Goal: Information Seeking & Learning: Learn about a topic

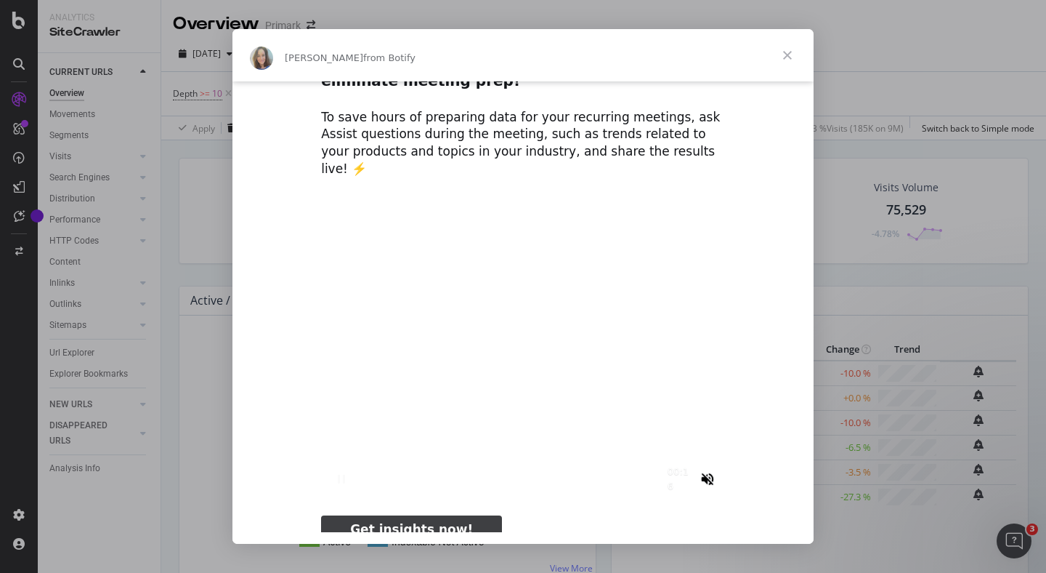
scroll to position [48, 0]
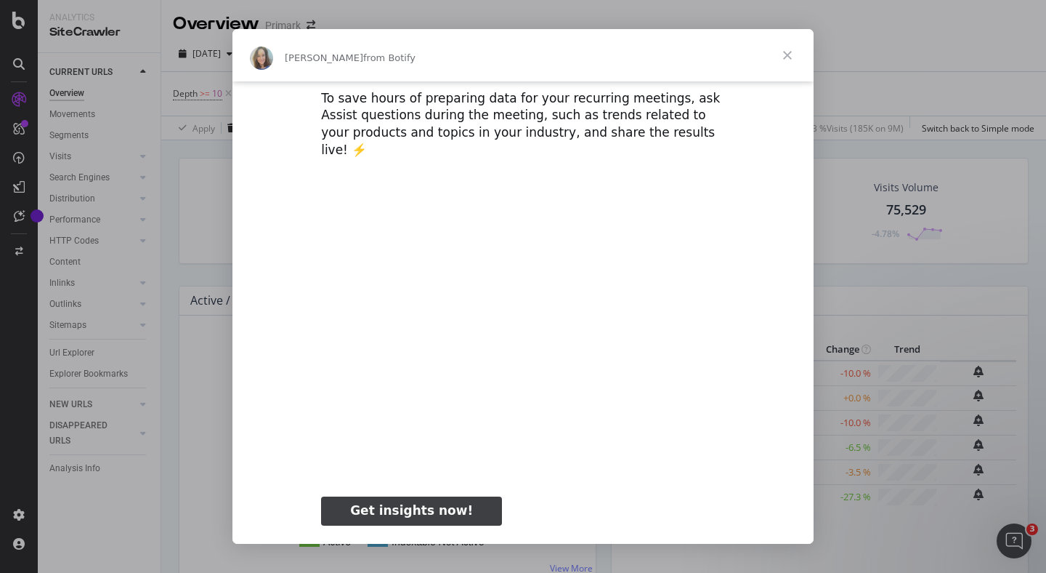
click at [415, 503] on span "Get insights now!" at bounding box center [411, 510] width 123 height 15
type input "1614067"
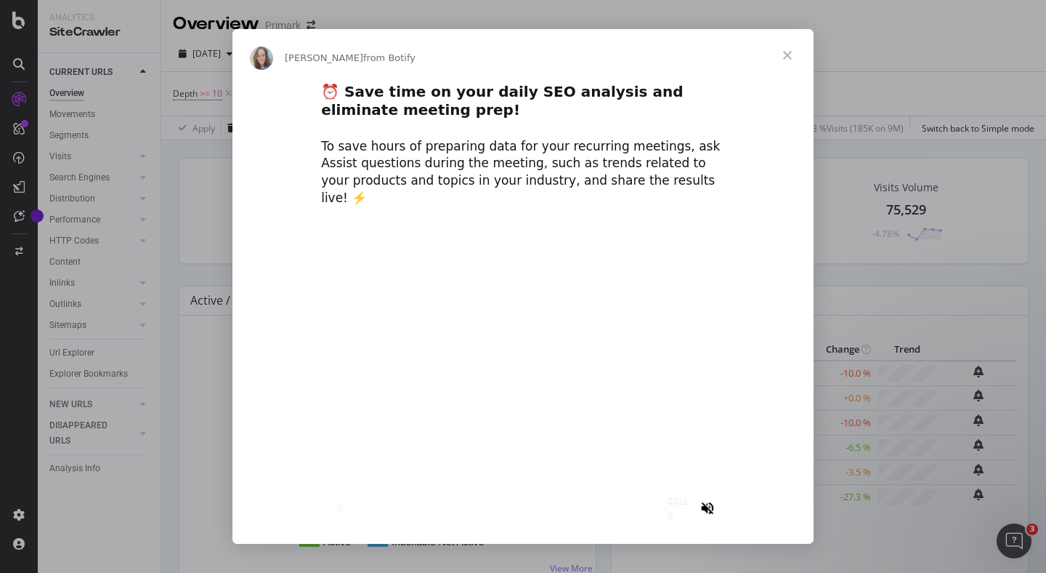
click at [790, 55] on span "Close" at bounding box center [787, 55] width 52 height 52
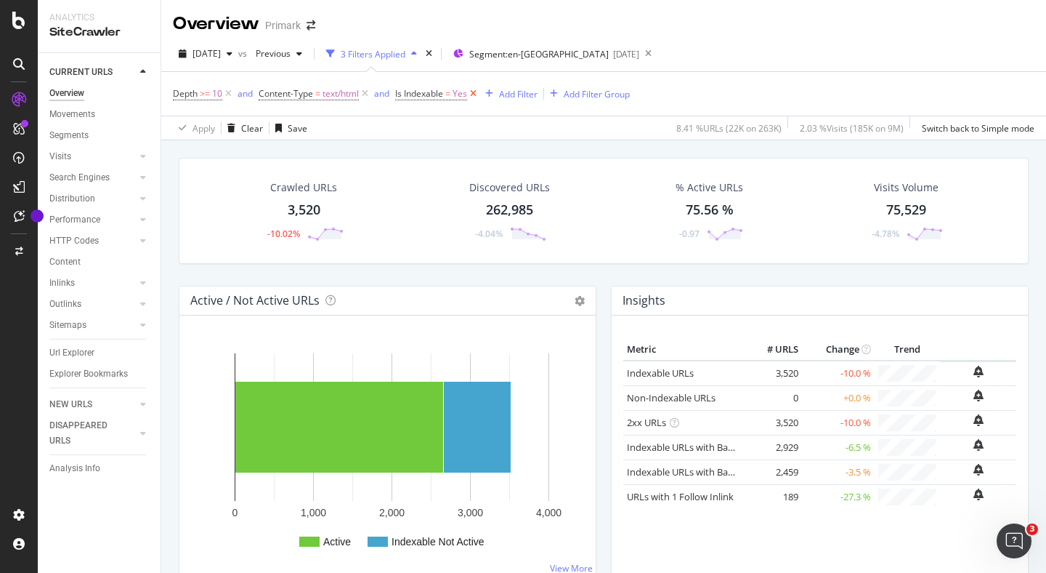
click at [477, 95] on icon at bounding box center [473, 93] width 12 height 15
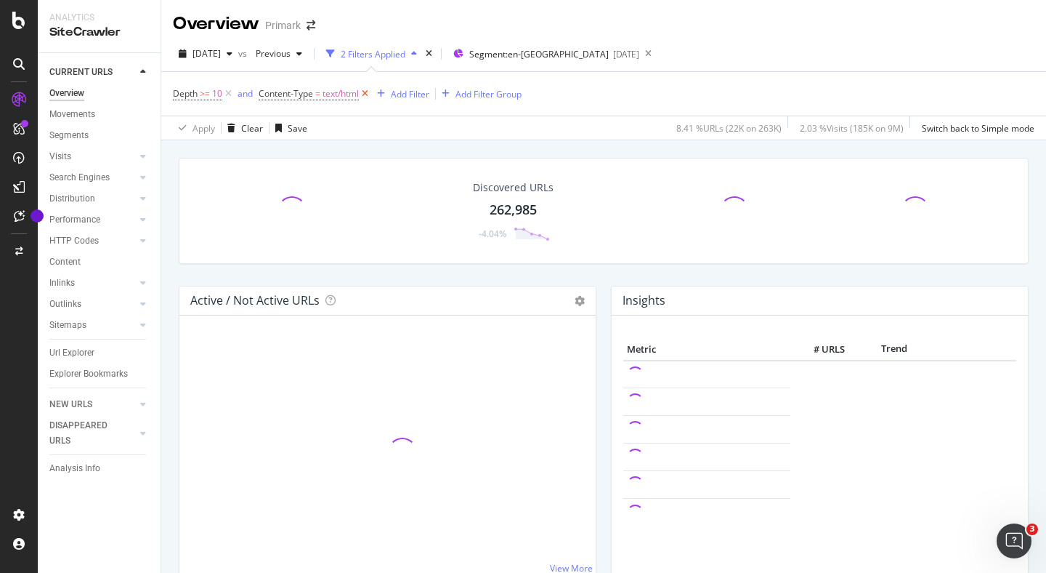
click at [370, 96] on icon at bounding box center [365, 93] width 12 height 15
click at [226, 93] on icon at bounding box center [228, 93] width 12 height 15
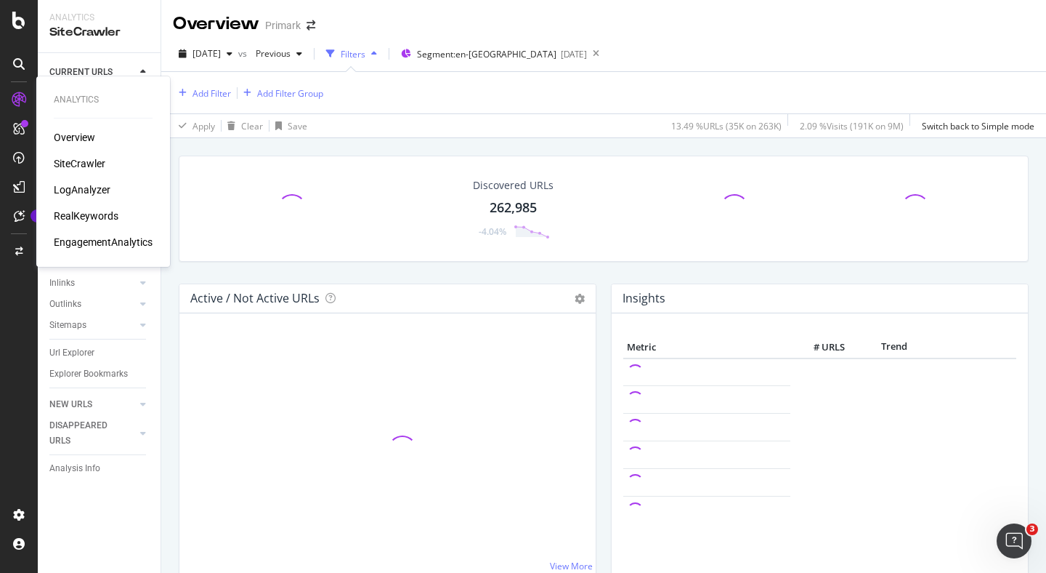
click at [98, 188] on div "LogAnalyzer" at bounding box center [82, 189] width 57 height 15
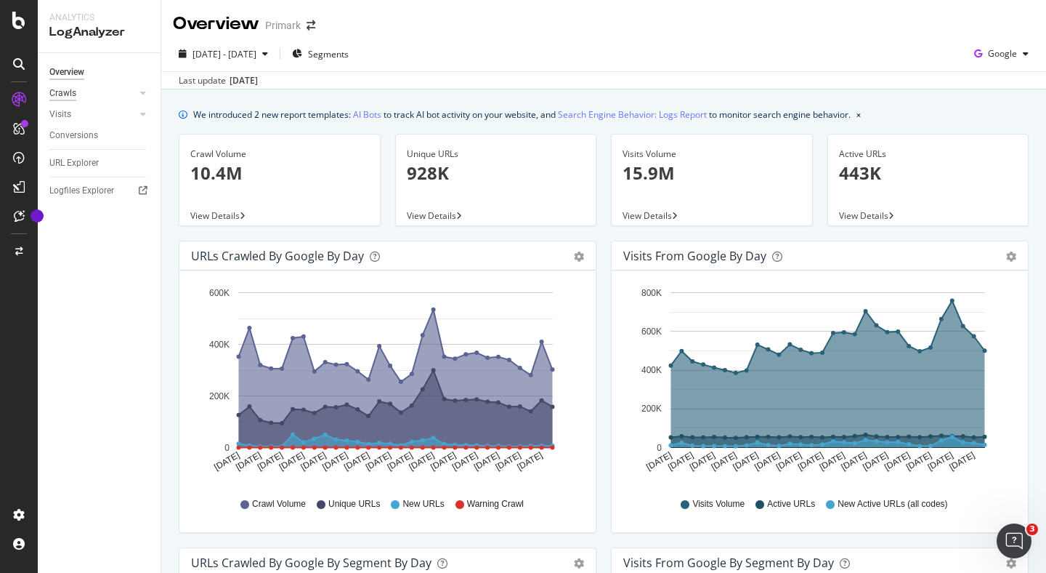
click at [64, 94] on div "Crawls" at bounding box center [62, 93] width 27 height 15
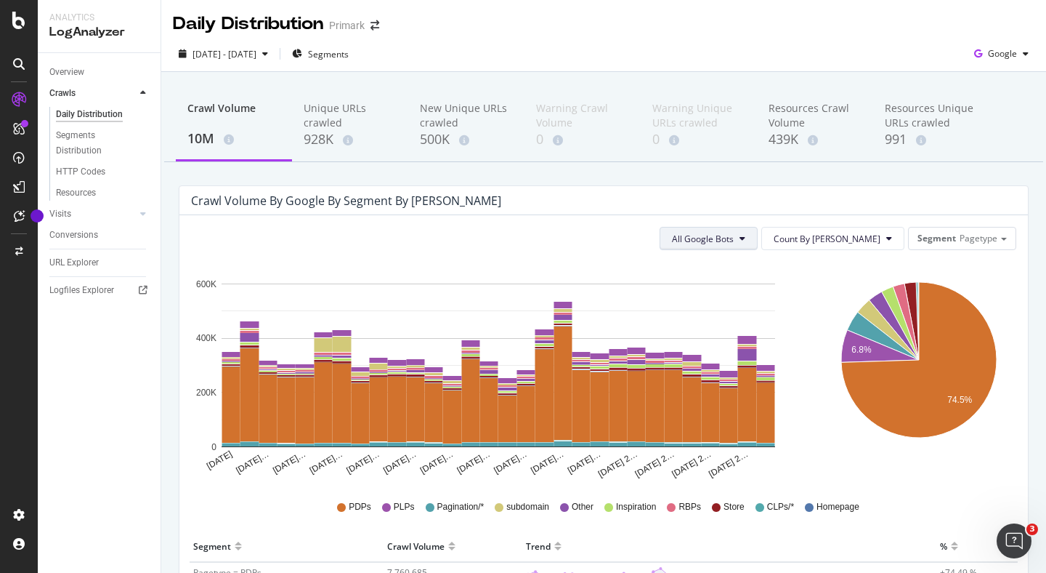
click at [734, 237] on span "All Google Bots" at bounding box center [703, 239] width 62 height 12
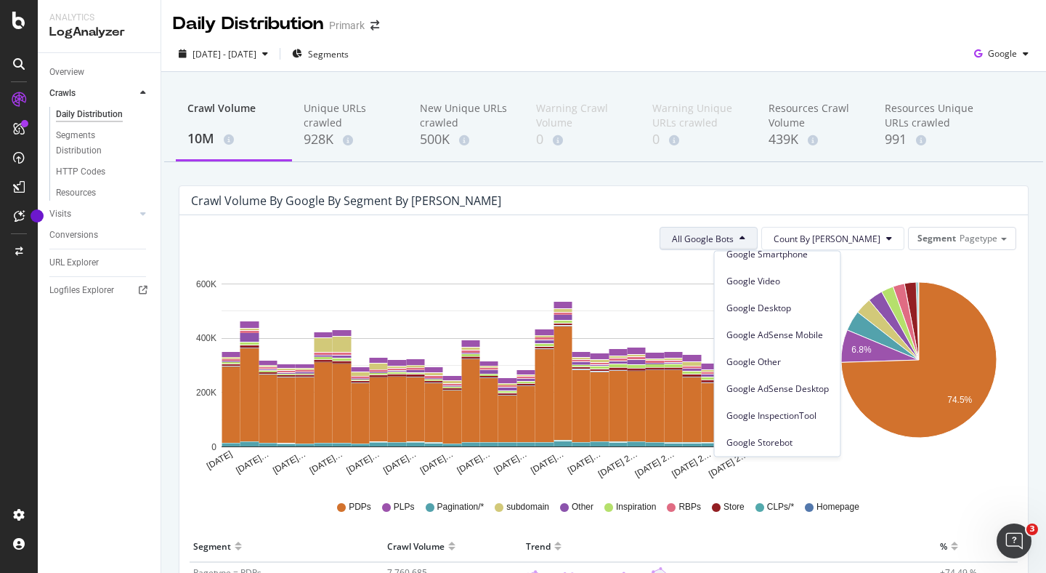
scroll to position [124, 0]
click at [791, 437] on span "Google Storebot" at bounding box center [778, 439] width 102 height 13
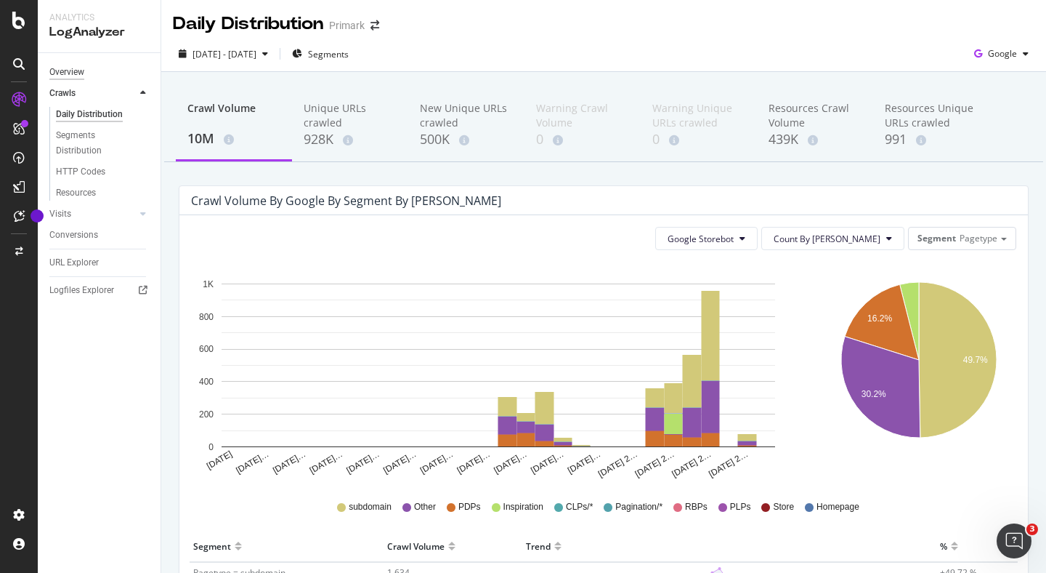
click at [75, 73] on div "Overview" at bounding box center [66, 72] width 35 height 15
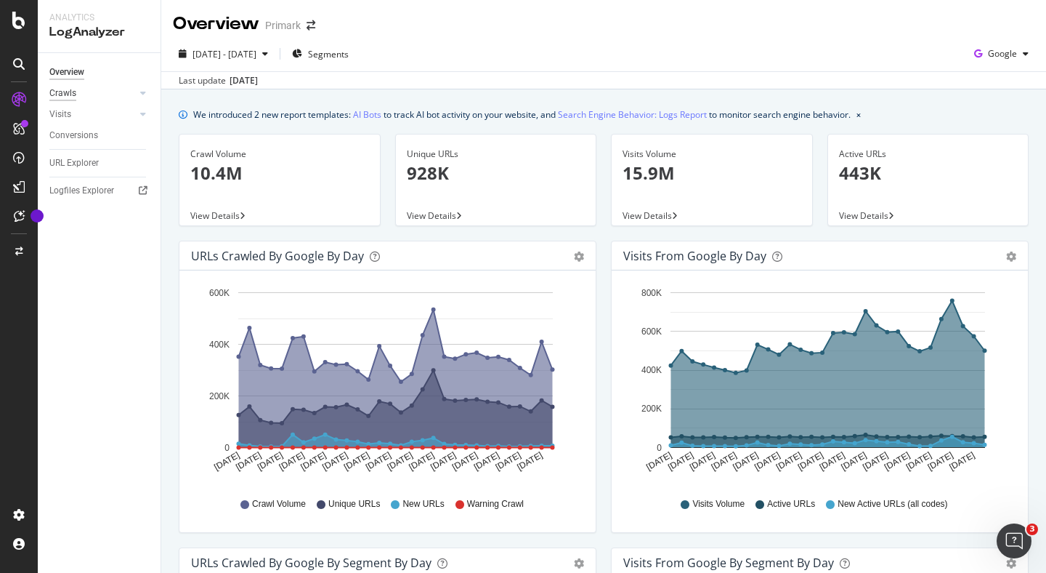
click at [74, 95] on div "Crawls" at bounding box center [62, 93] width 27 height 15
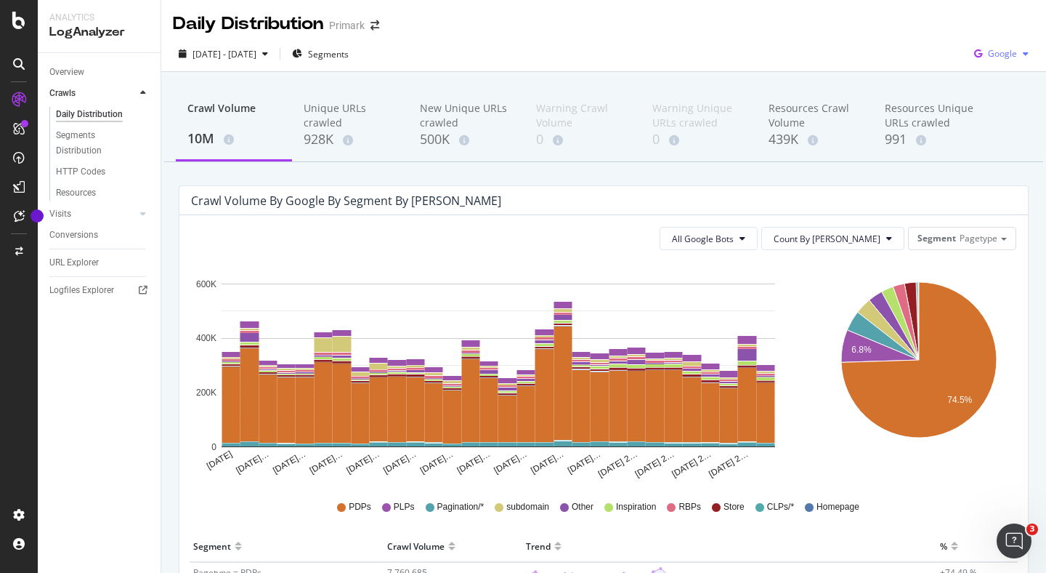
click at [1027, 53] on icon "button" at bounding box center [1026, 53] width 6 height 9
click at [991, 140] on span "OpenAI" at bounding box center [1003, 136] width 54 height 13
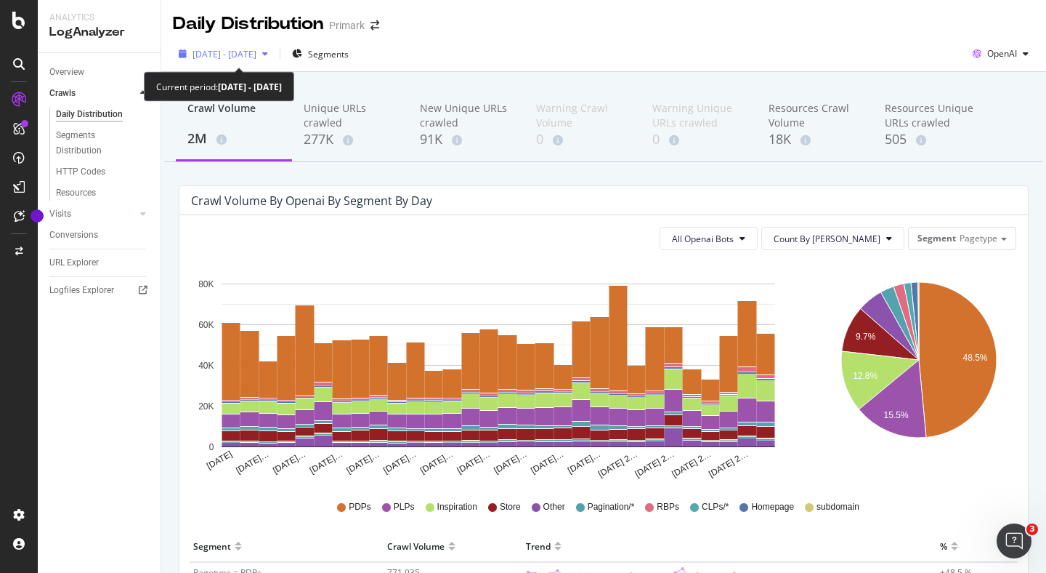
click at [274, 54] on div "button" at bounding box center [264, 53] width 17 height 9
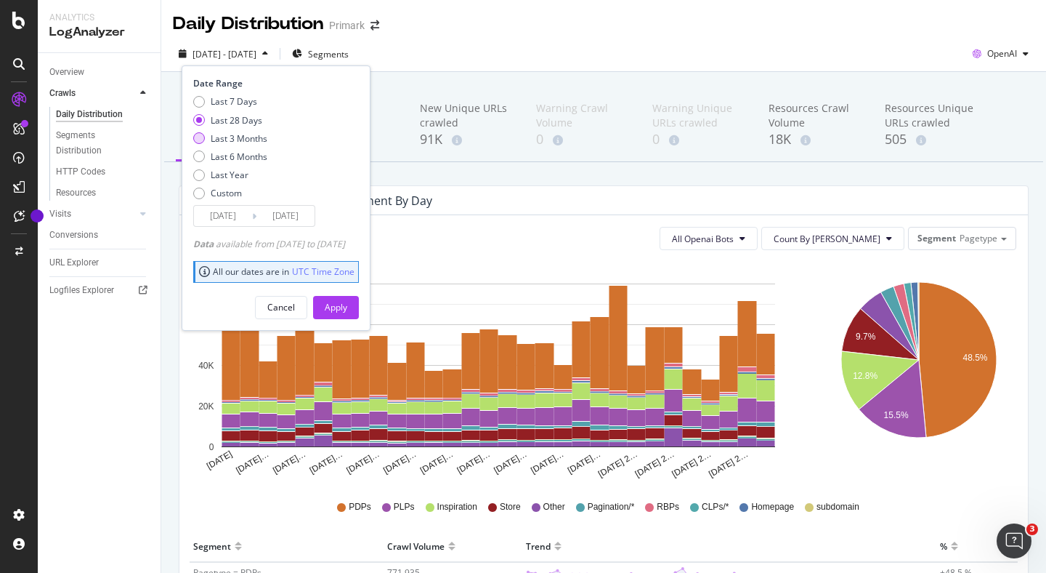
click at [231, 138] on div "Last 3 Months" at bounding box center [239, 138] width 57 height 12
type input "[DATE]"
click at [359, 310] on button "Apply" at bounding box center [336, 307] width 46 height 23
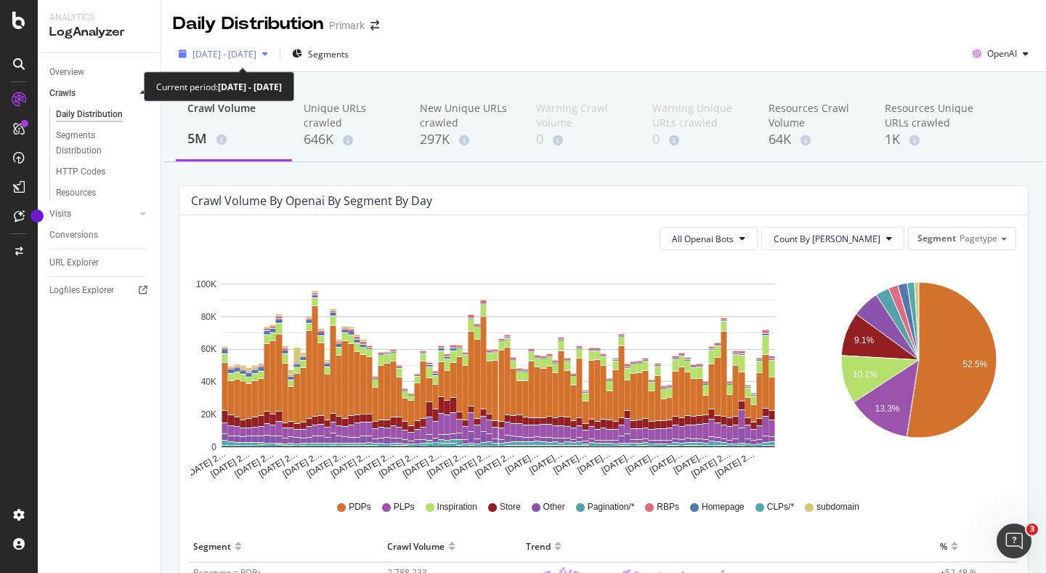
click at [256, 57] on span "[DATE] - [DATE]" at bounding box center [225, 54] width 64 height 12
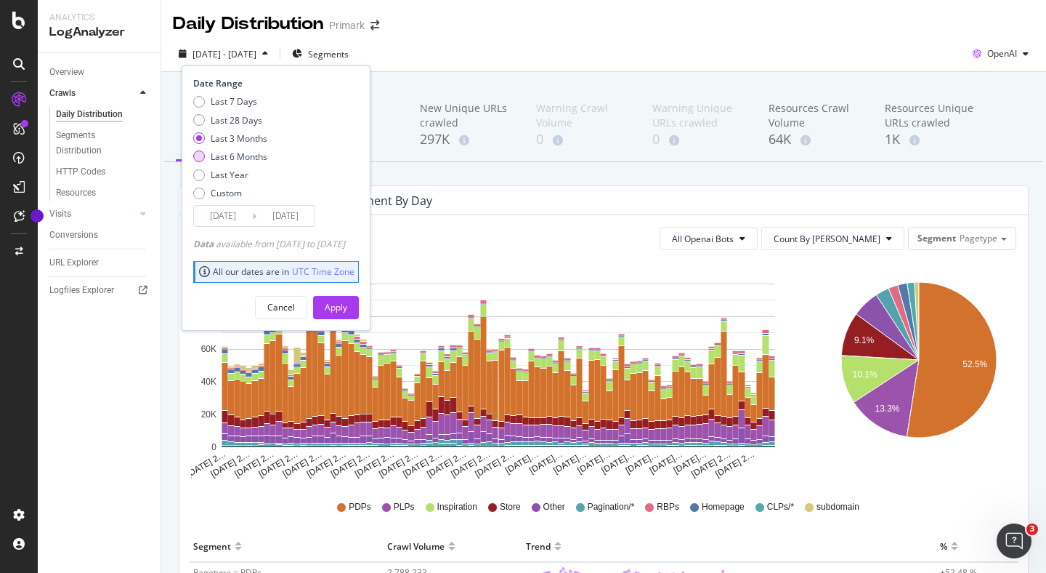
click at [258, 155] on div "Last 6 Months" at bounding box center [239, 156] width 57 height 12
type input "[DATE]"
click at [347, 301] on div "Apply" at bounding box center [336, 307] width 23 height 12
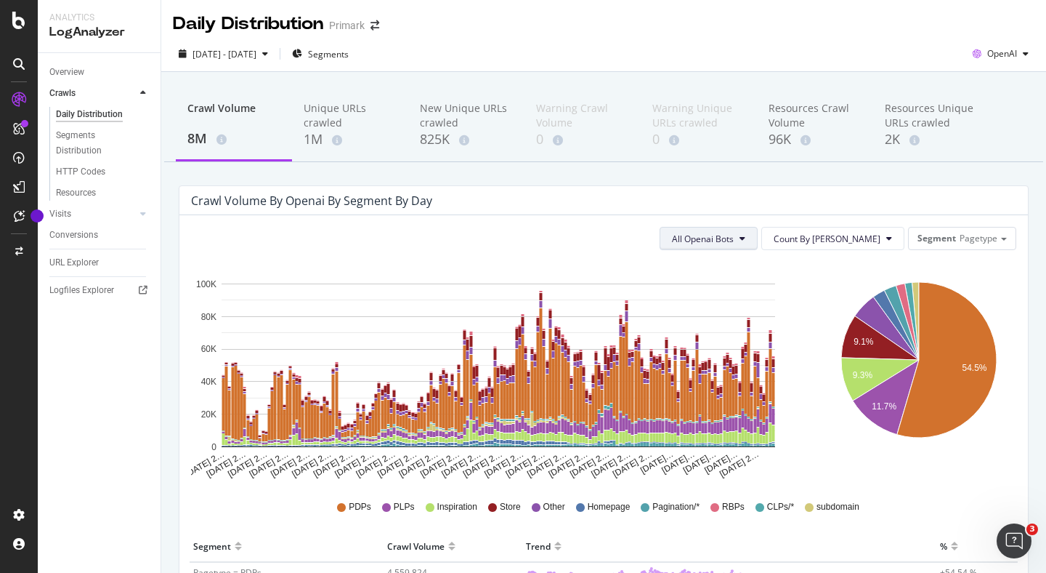
click at [758, 238] on button "All Openai Bots" at bounding box center [709, 238] width 98 height 23
click at [763, 344] on span "ChatGPT-User" at bounding box center [757, 348] width 63 height 13
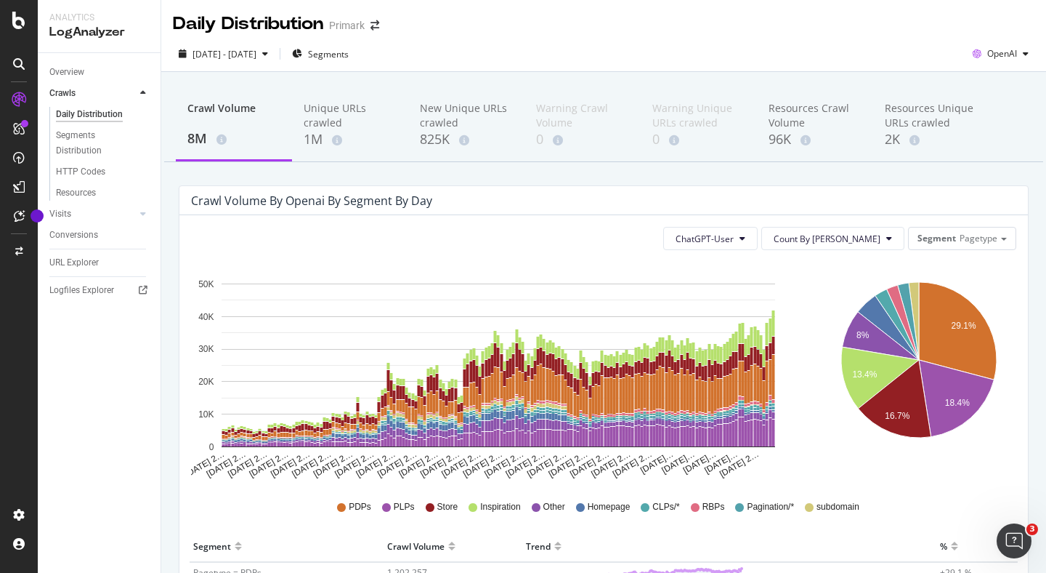
click at [734, 236] on span "ChatGPT-User" at bounding box center [705, 239] width 58 height 12
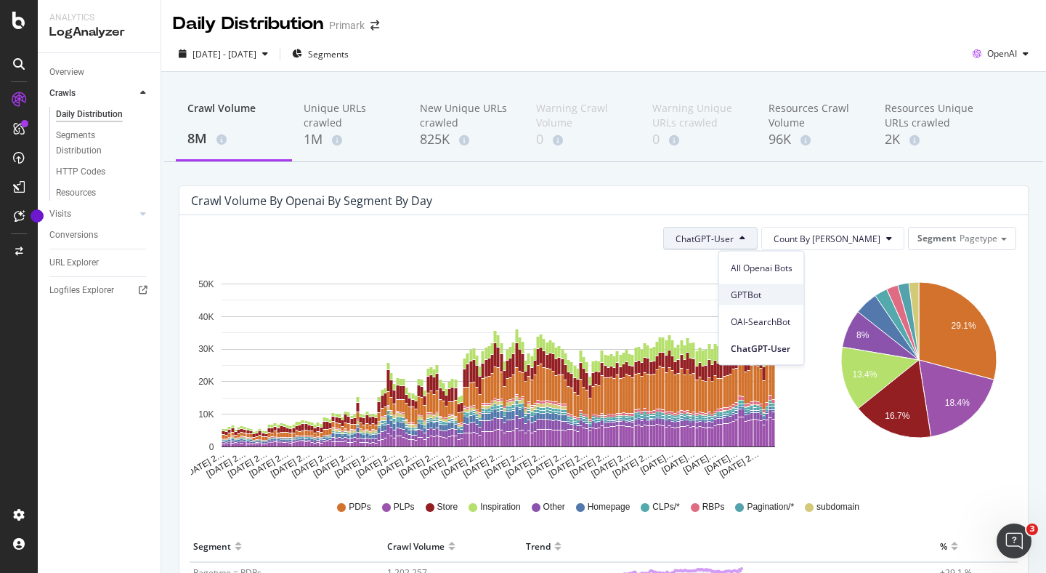
click at [764, 290] on span "GPTBot" at bounding box center [762, 294] width 62 height 13
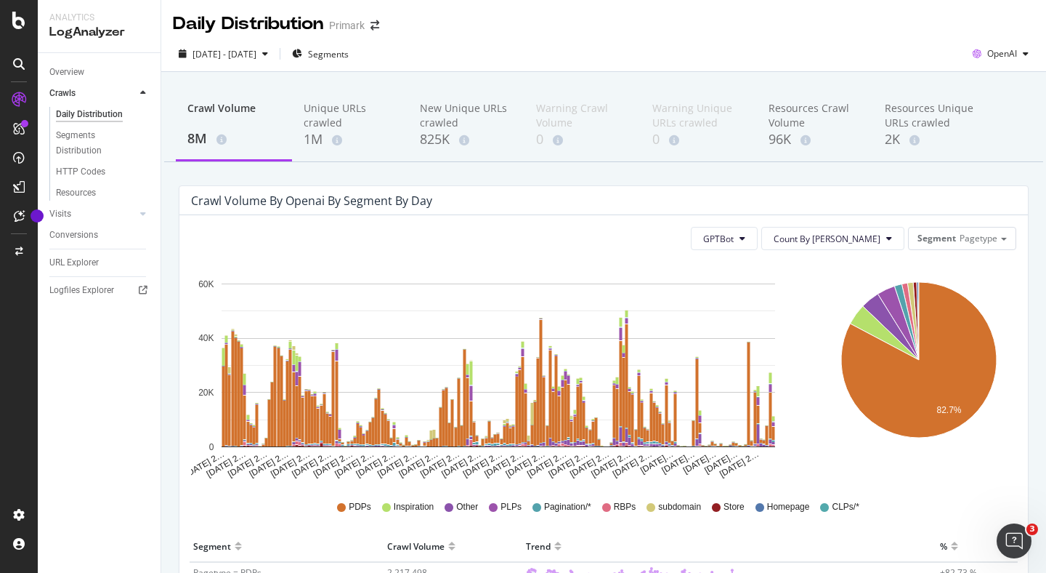
click at [758, 244] on button "GPTBot" at bounding box center [724, 238] width 67 height 23
click at [777, 270] on span "All Openai Bots" at bounding box center [788, 267] width 62 height 13
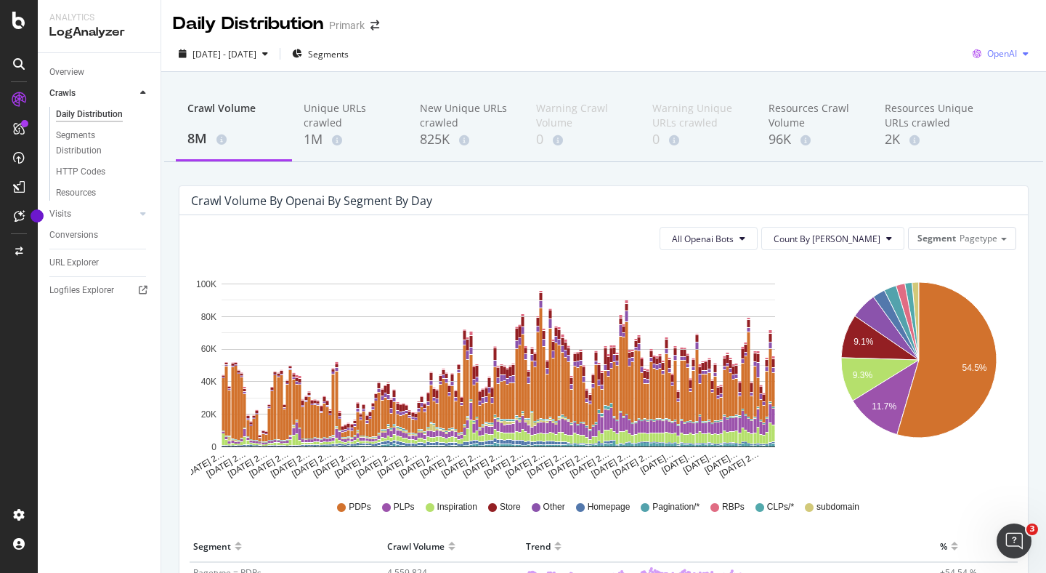
click at [1008, 60] on div "OpenAI" at bounding box center [1001, 54] width 68 height 22
click at [991, 163] on span "Other AI Bots" at bounding box center [1003, 163] width 54 height 13
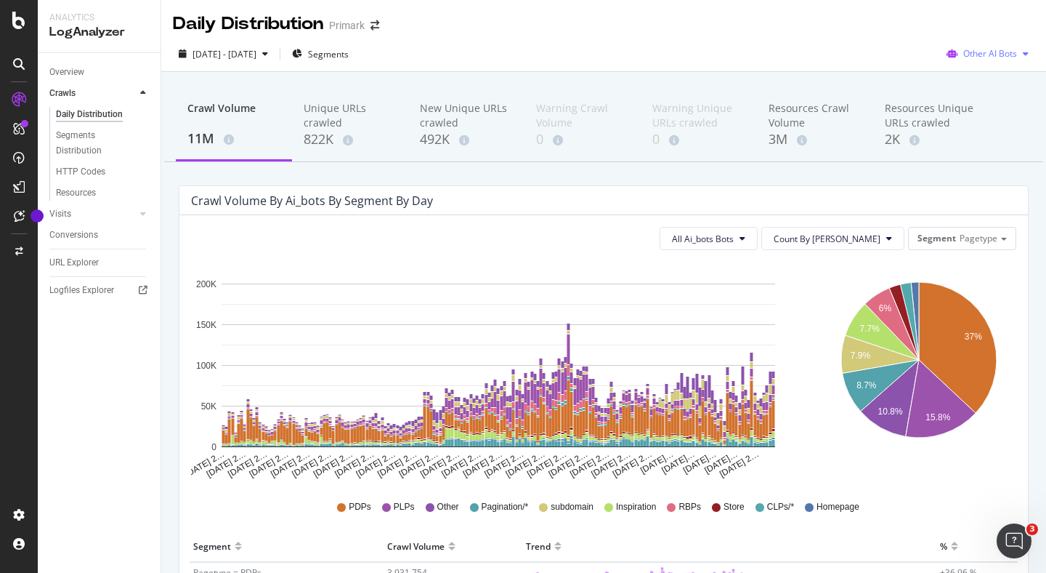
click at [1001, 51] on span "Other AI Bots" at bounding box center [990, 53] width 54 height 12
click at [982, 107] on span "Bing" at bounding box center [999, 109] width 57 height 13
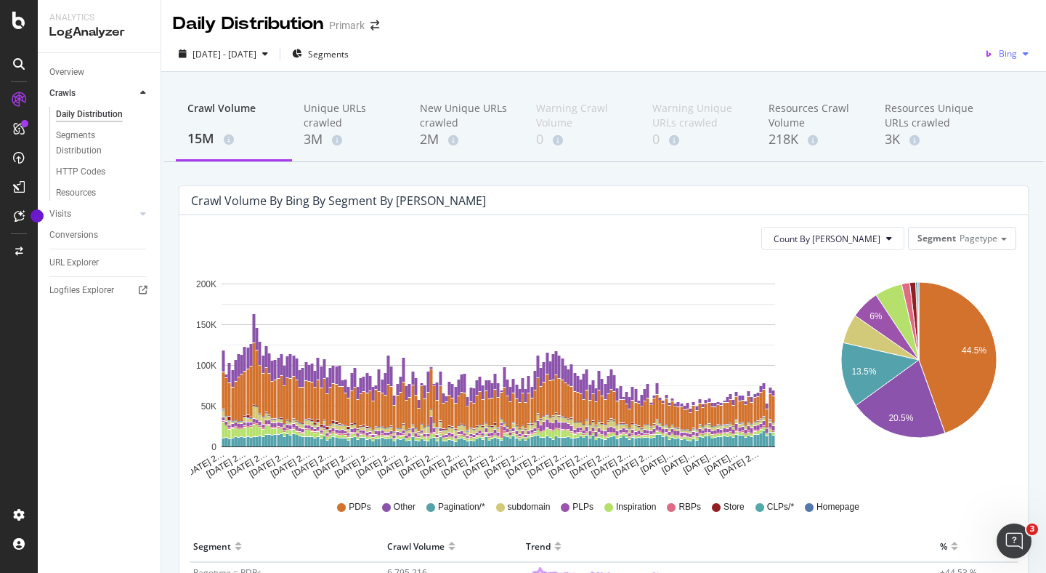
click at [1019, 57] on div "button" at bounding box center [1025, 53] width 17 height 9
click at [984, 84] on span "Google" at bounding box center [1003, 82] width 54 height 13
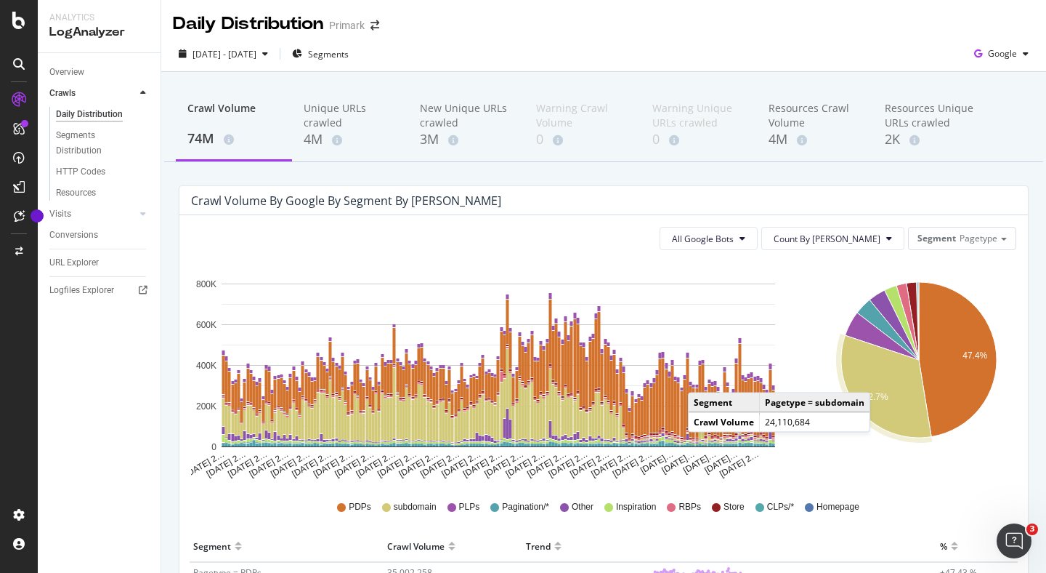
click at [885, 378] on icon "A chart." at bounding box center [886, 387] width 90 height 102
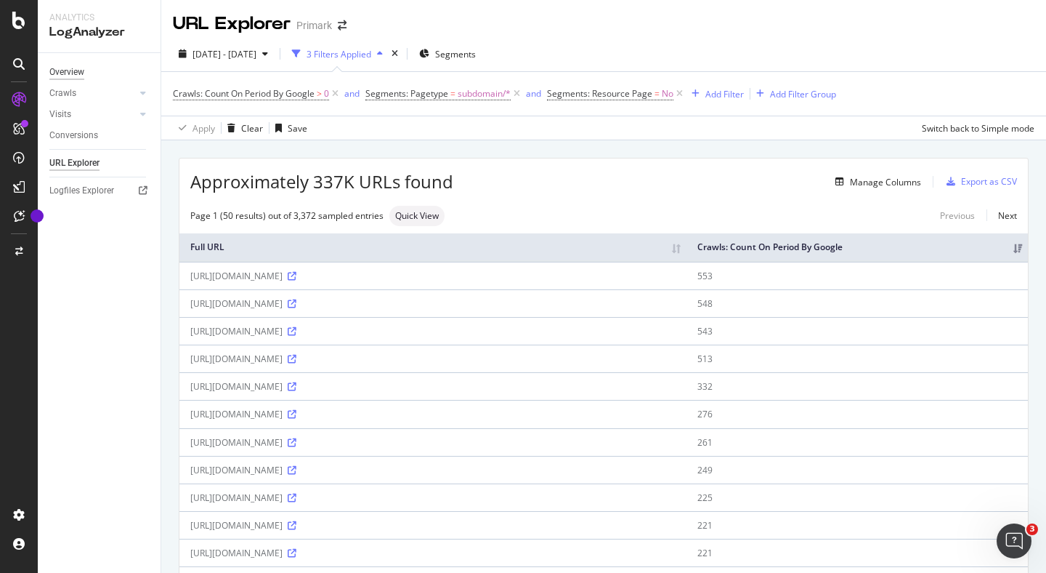
click at [76, 75] on div "Overview" at bounding box center [66, 72] width 35 height 15
